Goal: Check status

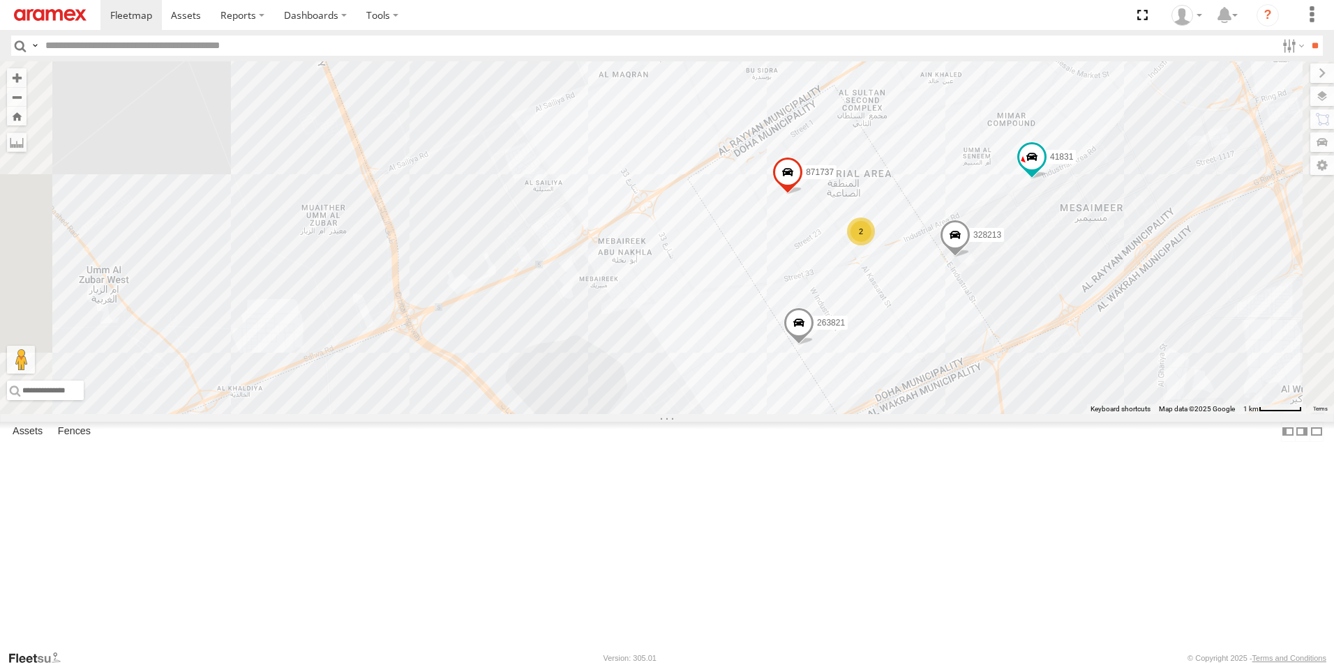
click at [875, 246] on div "2" at bounding box center [861, 232] width 28 height 28
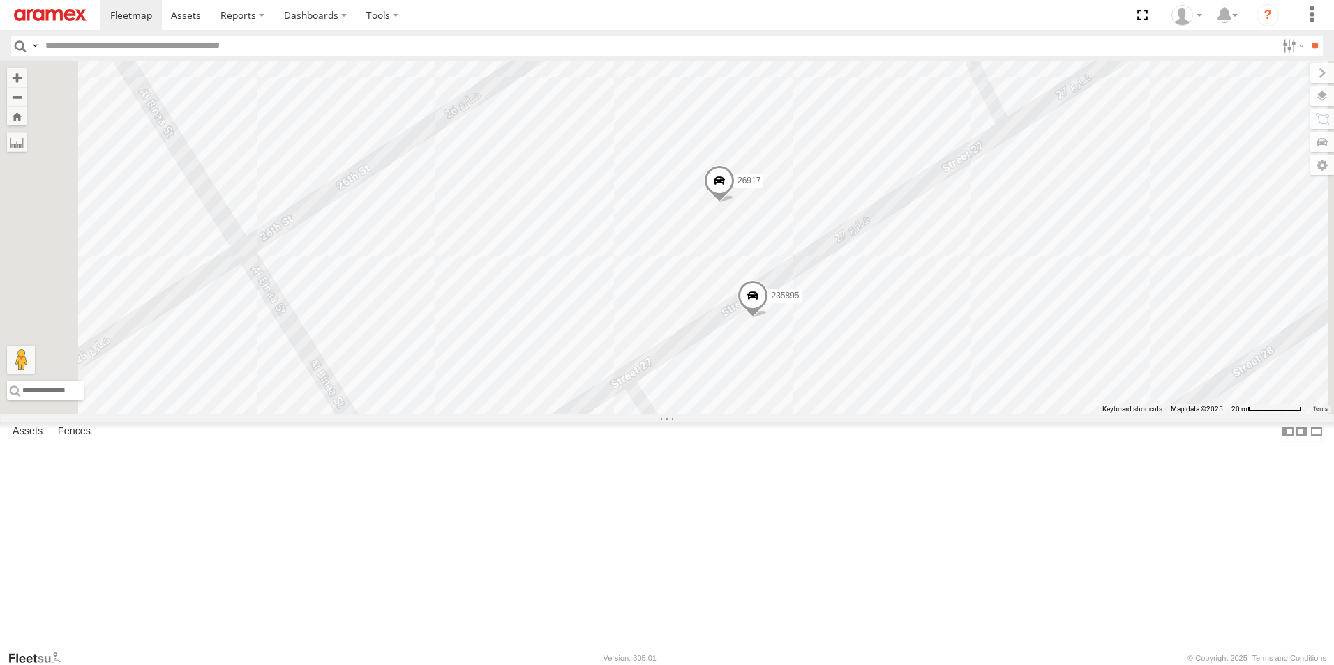
click at [768, 318] on span at bounding box center [752, 299] width 31 height 38
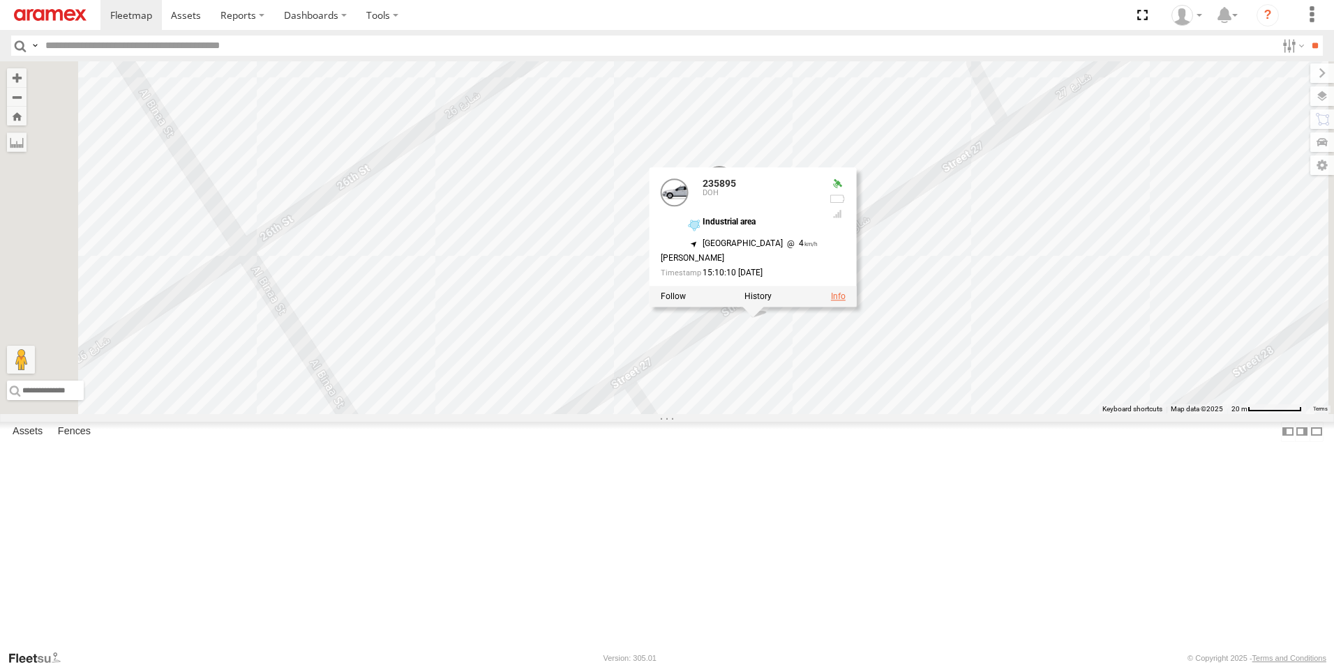
click at [845, 302] on link at bounding box center [838, 297] width 15 height 10
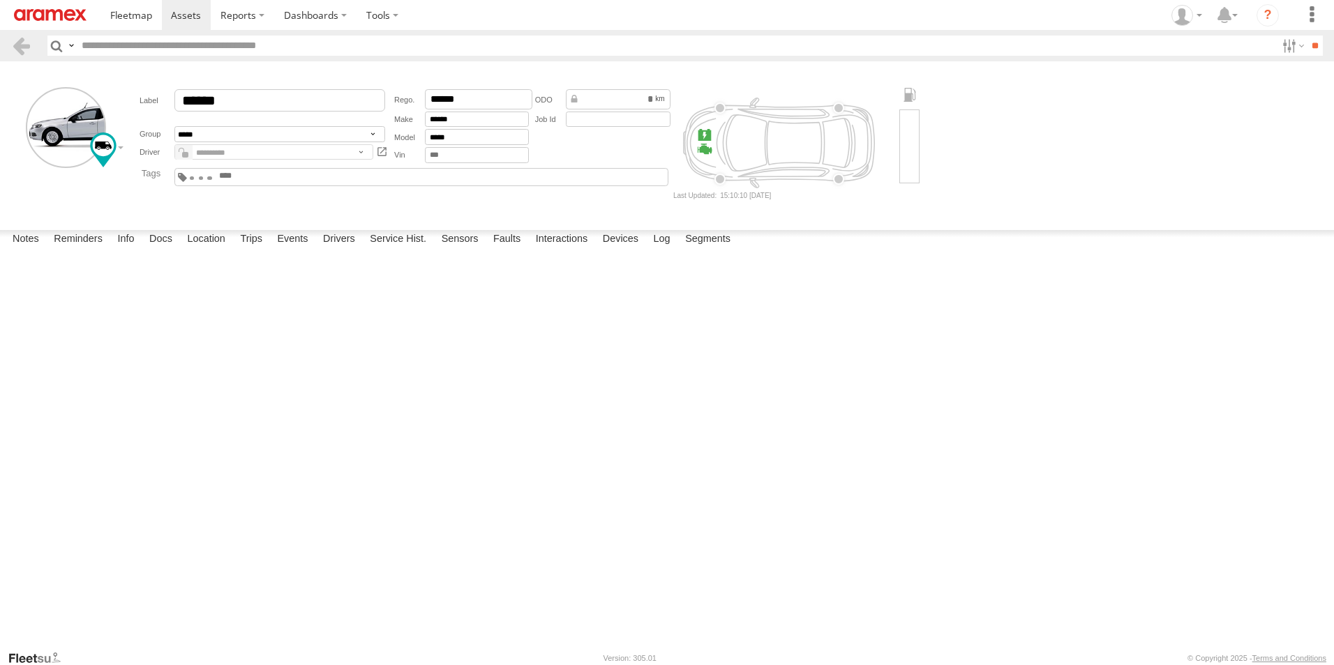
click at [0, 0] on button "Complete" at bounding box center [0, 0] width 0 height 0
